Goal: Navigation & Orientation: Find specific page/section

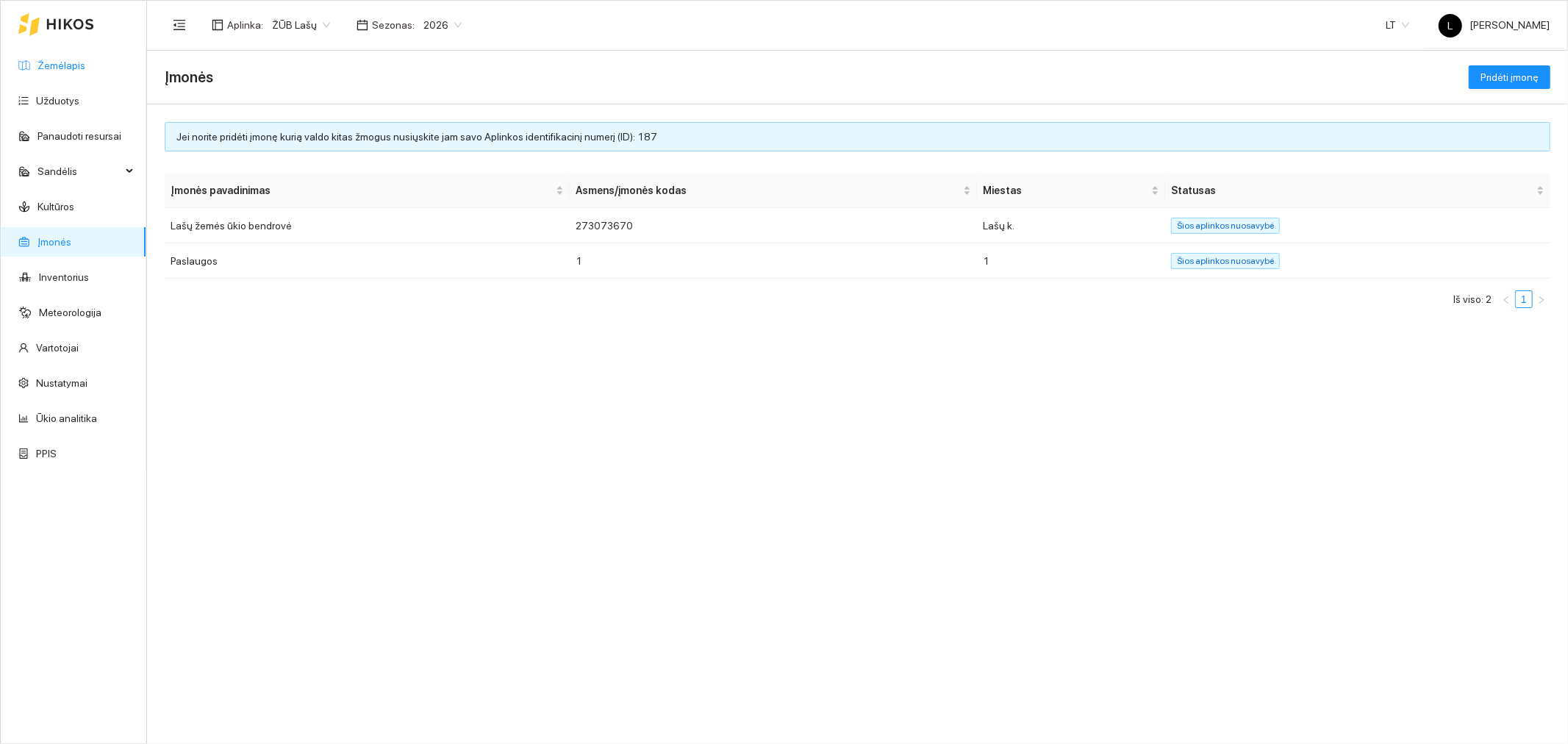
click at [56, 63] on link "Žemėlapis" at bounding box center [61, 65] width 47 height 12
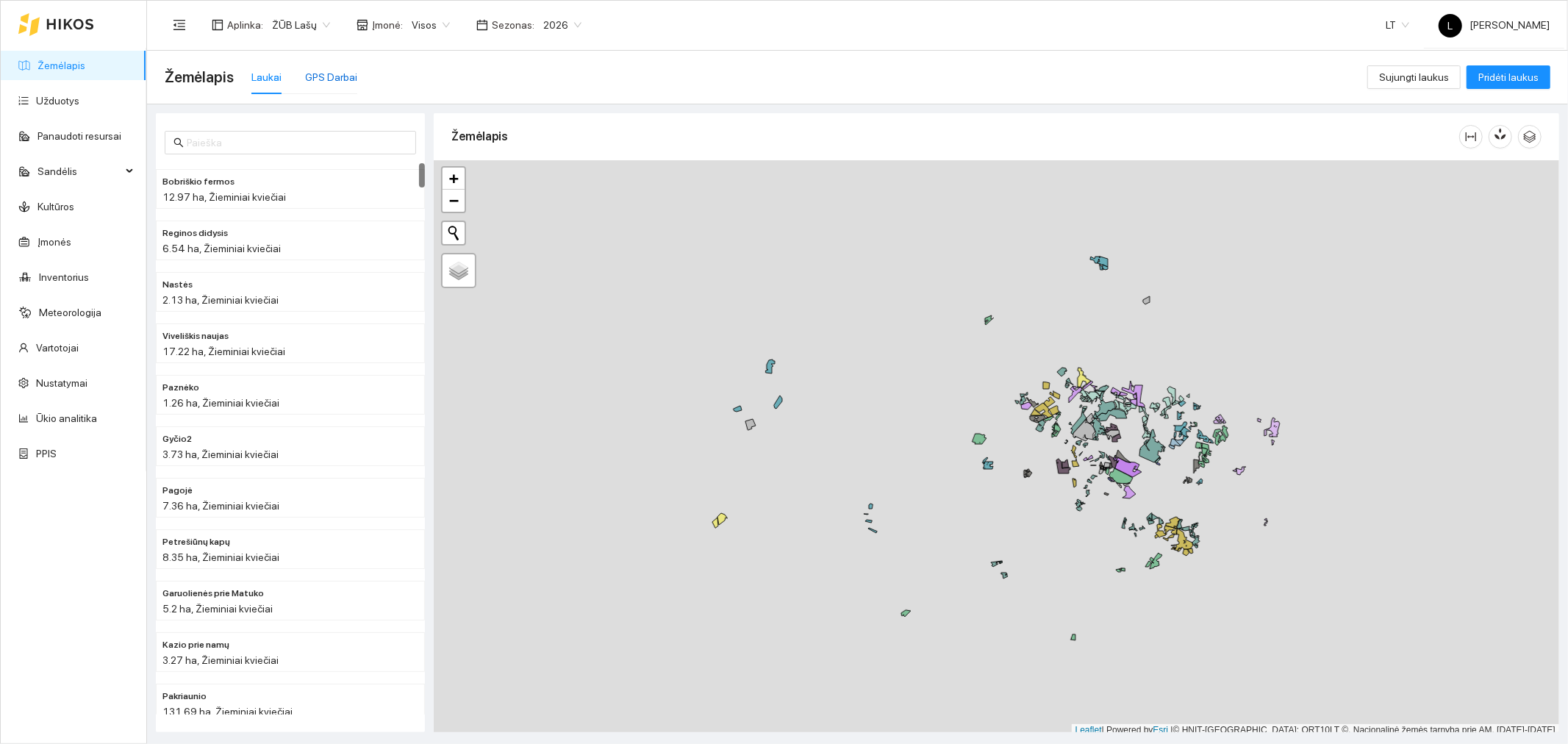
click at [333, 69] on div "GPS Darbai" at bounding box center [332, 77] width 52 height 16
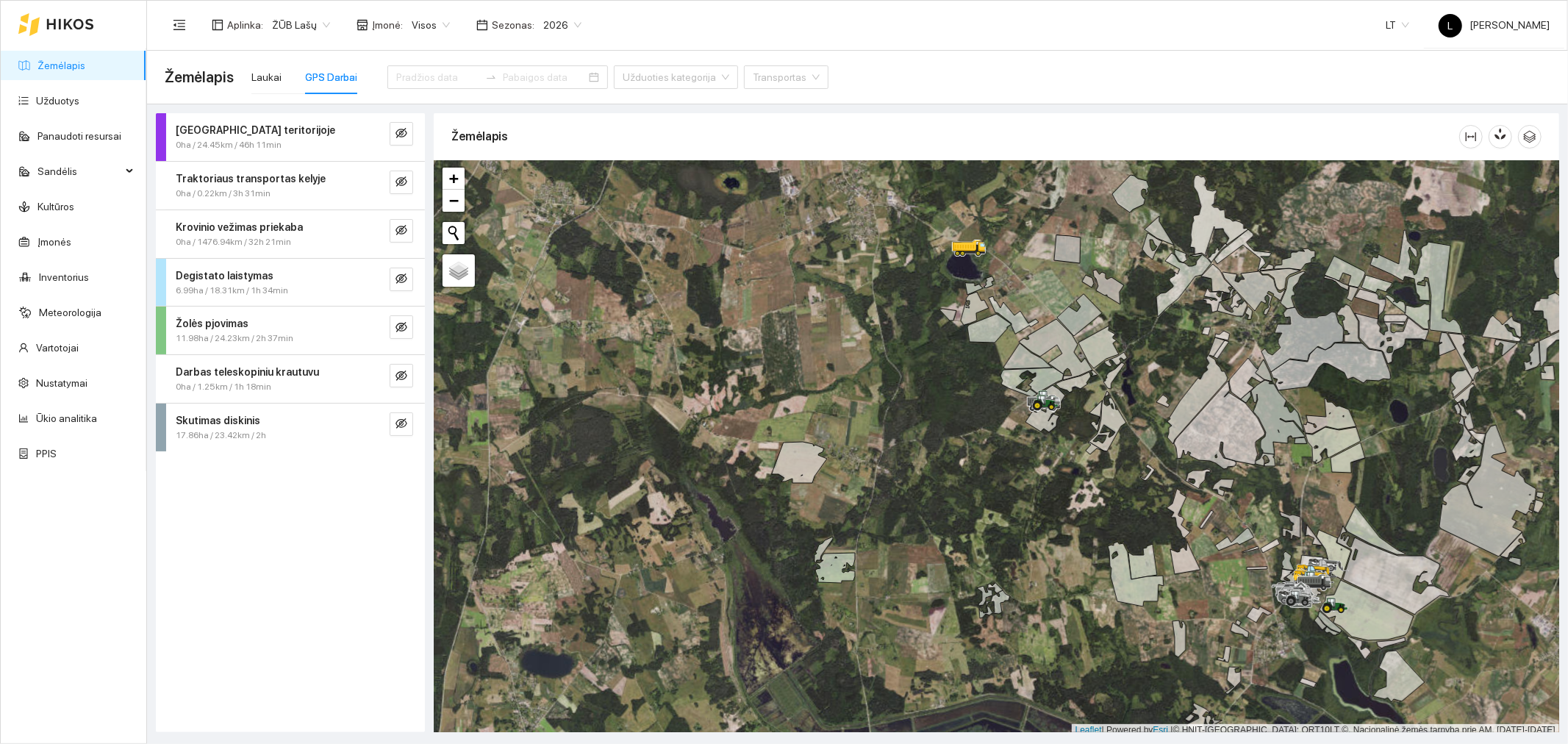
scroll to position [3, 0]
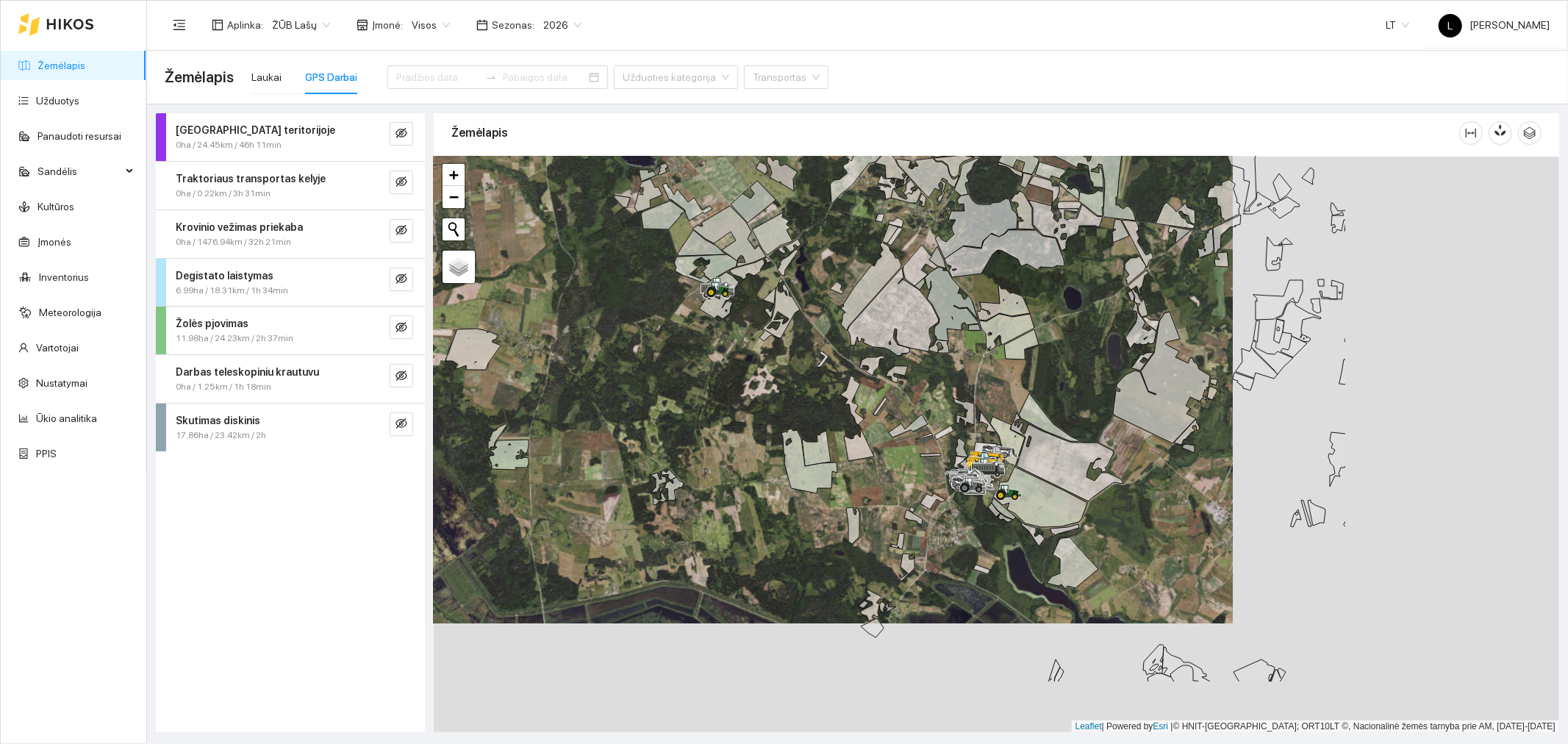
drag, startPoint x: 1231, startPoint y: 343, endPoint x: 982, endPoint y: 278, distance: 257.3
click at [982, 278] on div at bounding box center [996, 444] width 1126 height 576
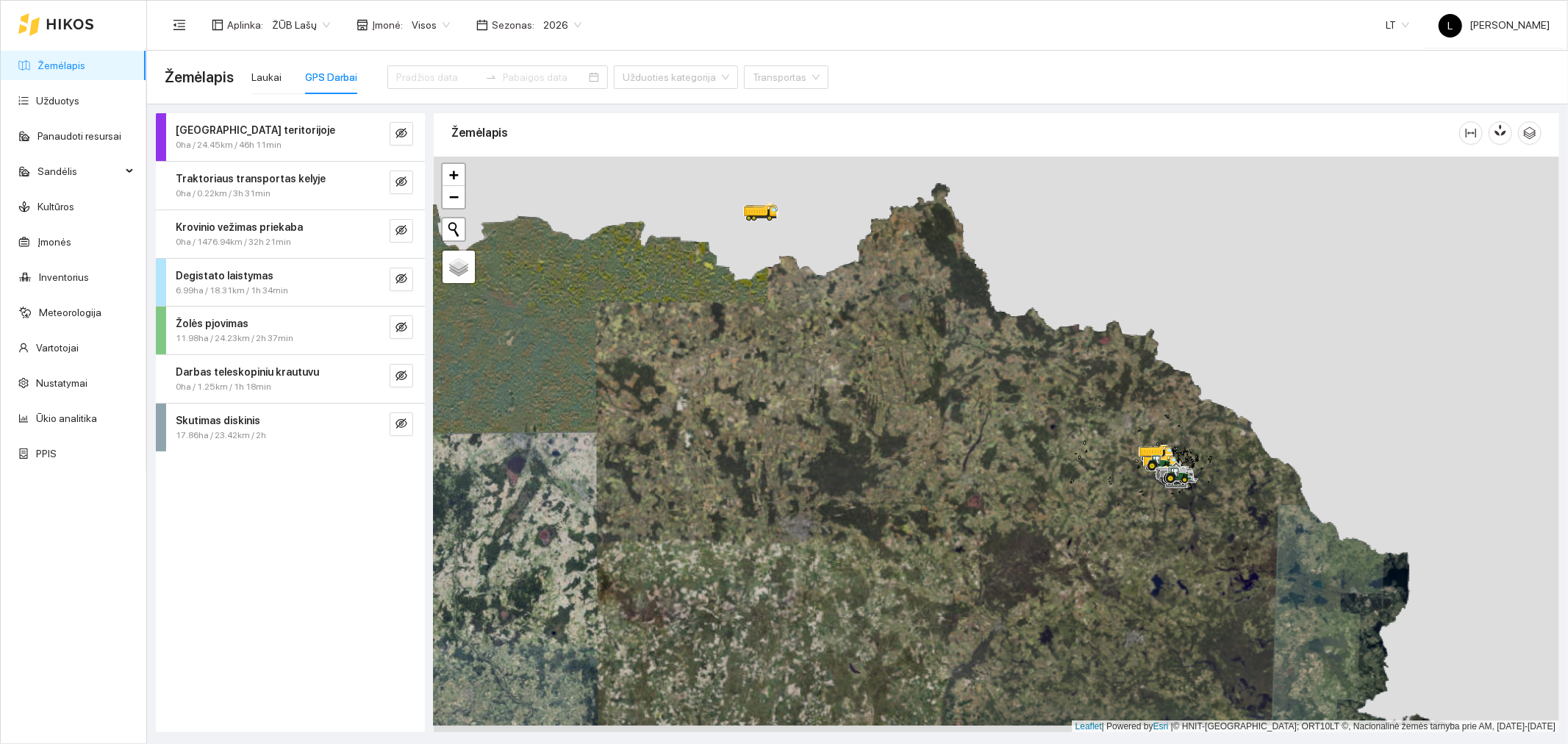
drag, startPoint x: 1247, startPoint y: 577, endPoint x: 1159, endPoint y: 473, distance: 136.2
click at [1159, 473] on div at bounding box center [996, 444] width 1126 height 576
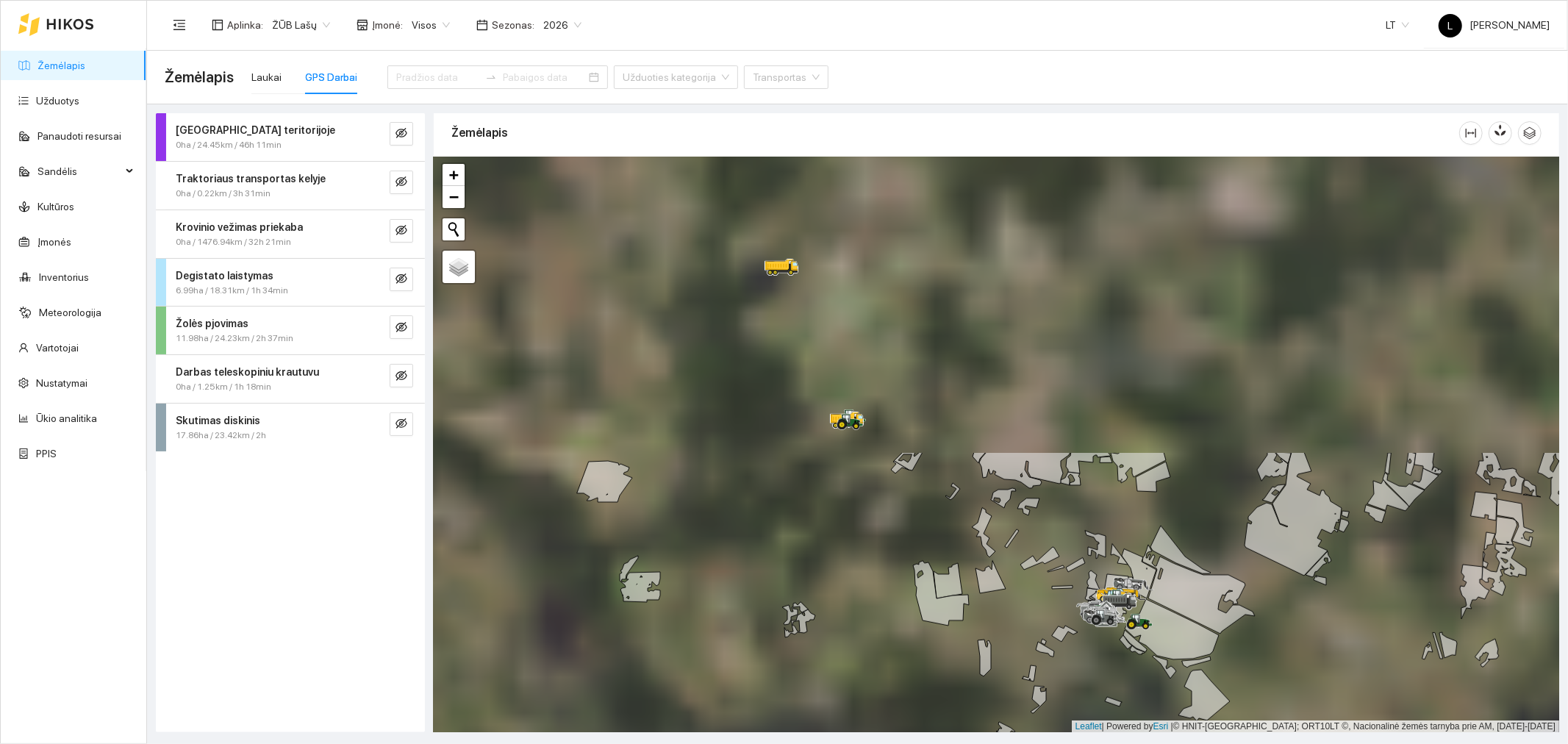
drag, startPoint x: 1002, startPoint y: 429, endPoint x: 1151, endPoint y: 653, distance: 269.0
click at [1149, 714] on div at bounding box center [996, 444] width 1126 height 576
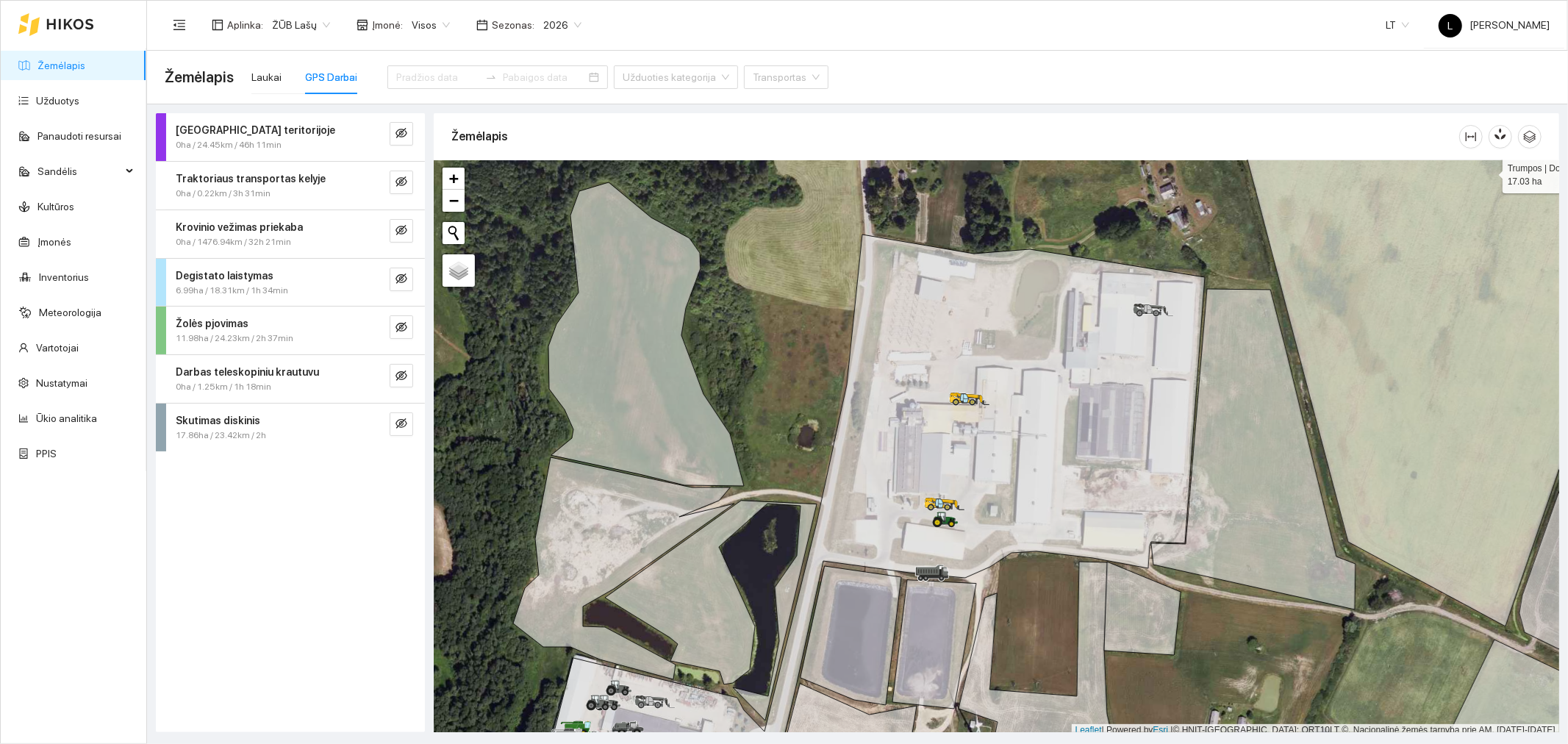
scroll to position [3, 0]
